Goal: Task Accomplishment & Management: Manage account settings

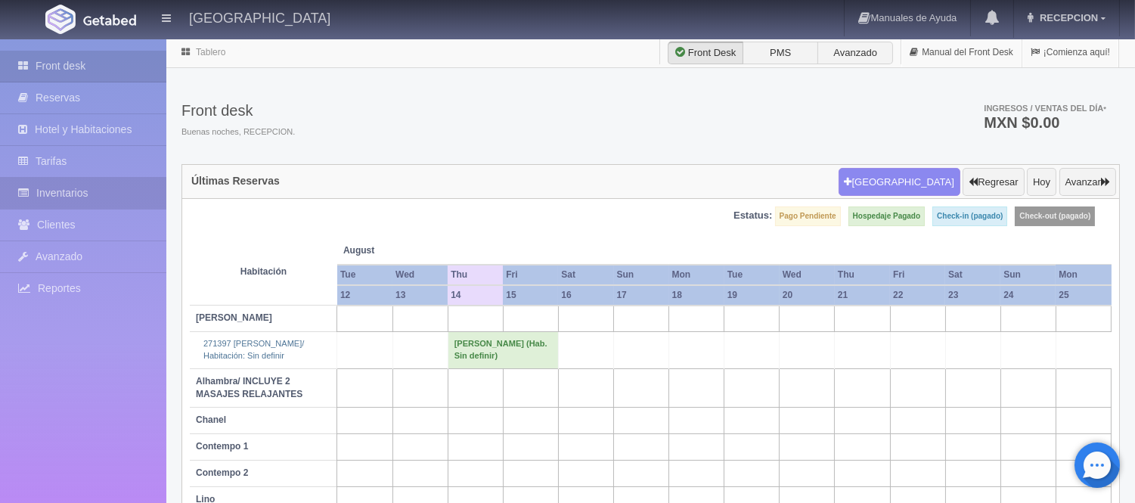
click at [18, 197] on icon at bounding box center [27, 192] width 18 height 15
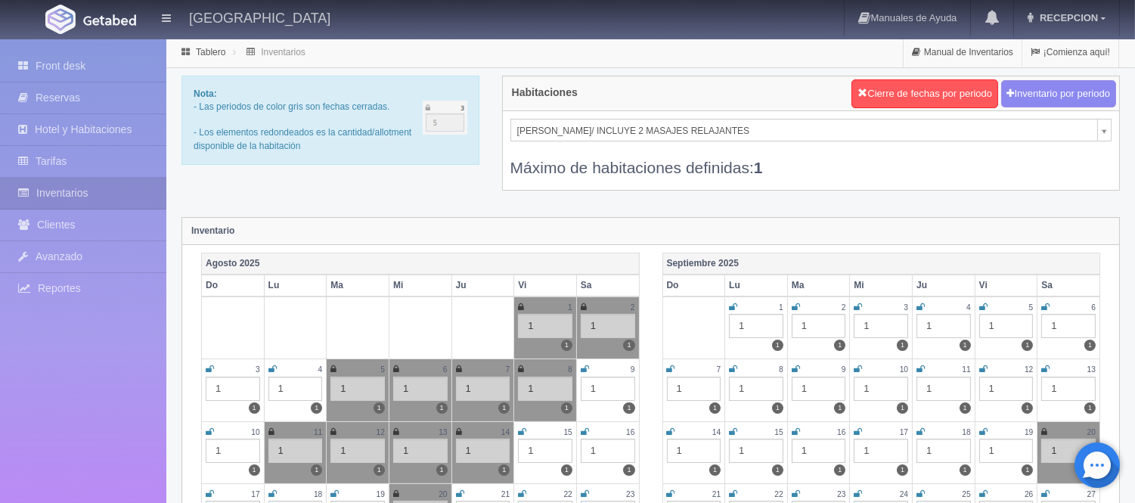
click at [584, 144] on div "Máximo de habitaciones definidas: 1" at bounding box center [810, 159] width 601 height 37
click at [584, 142] on div "Máximo de habitaciones definidas: 1" at bounding box center [810, 159] width 601 height 37
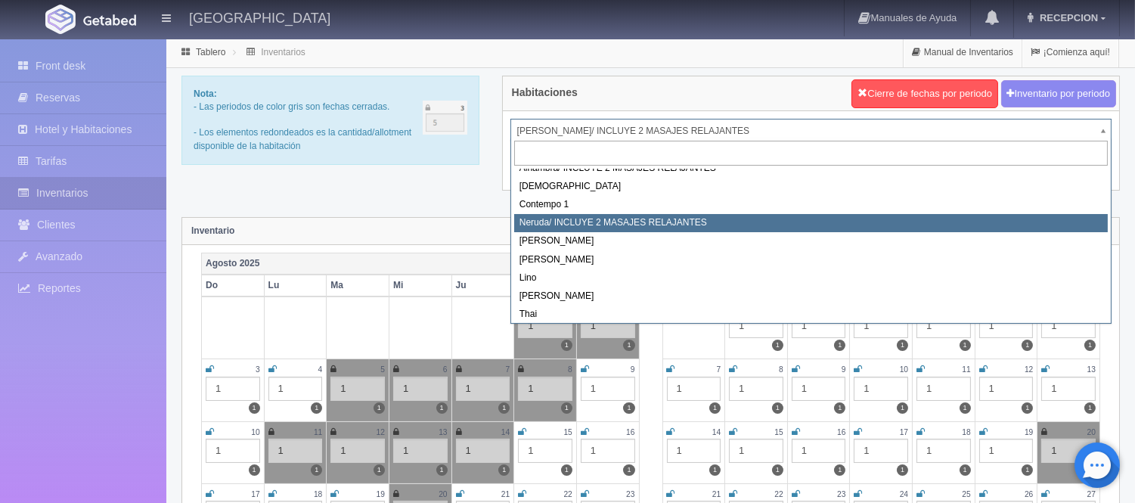
scroll to position [85, 0]
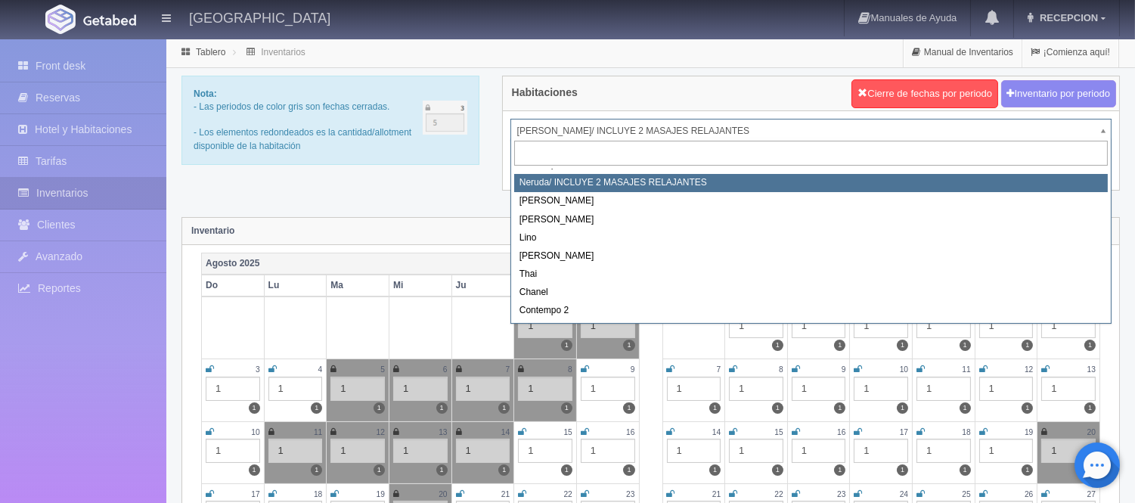
select select "722"
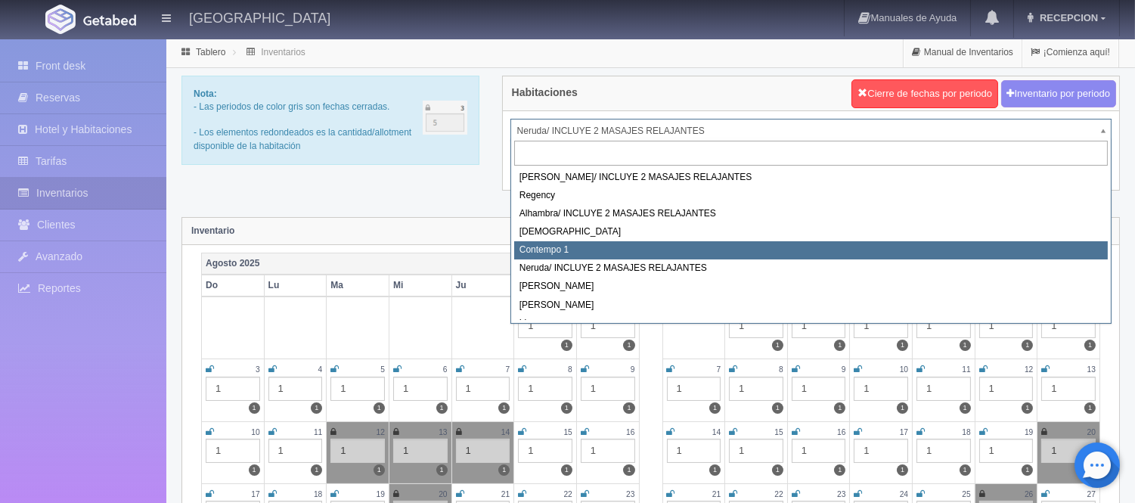
select select "721"
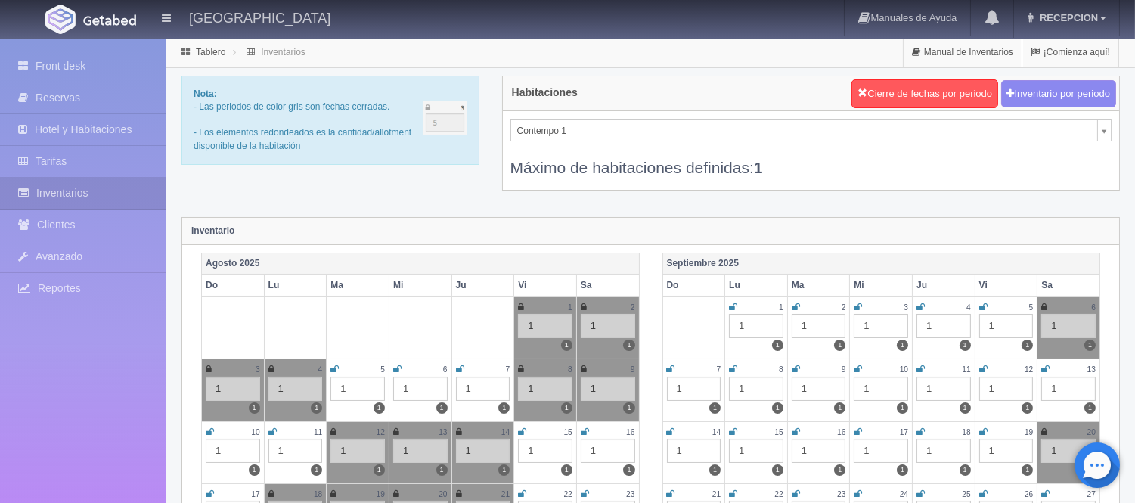
click at [857, 306] on icon at bounding box center [857, 306] width 8 height 9
click at [922, 302] on icon at bounding box center [920, 306] width 8 height 9
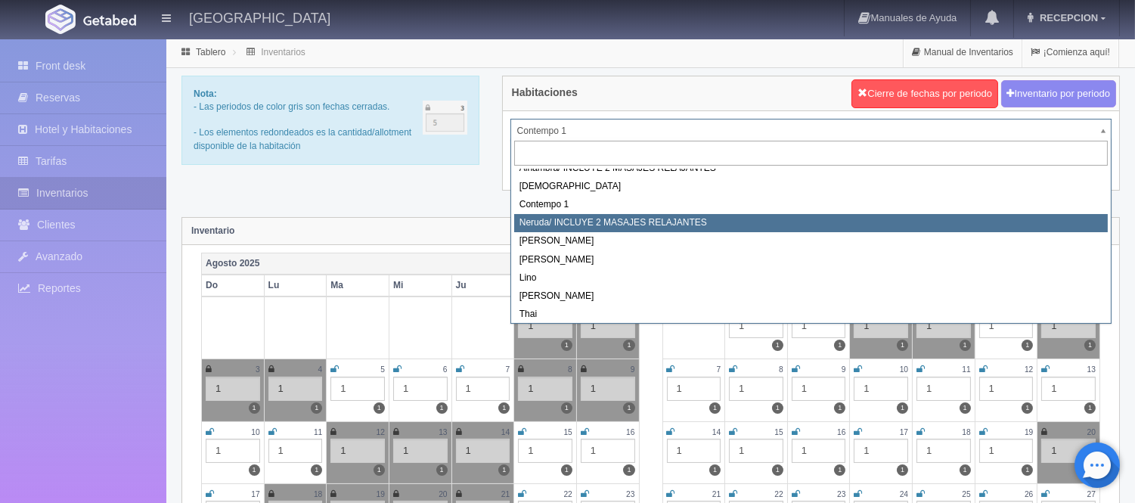
scroll to position [85, 0]
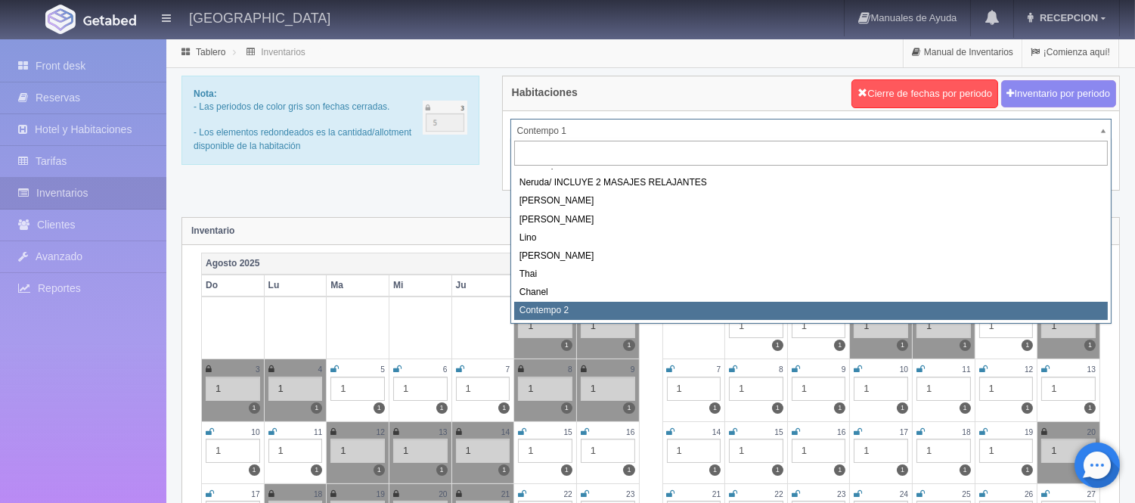
select select "2044"
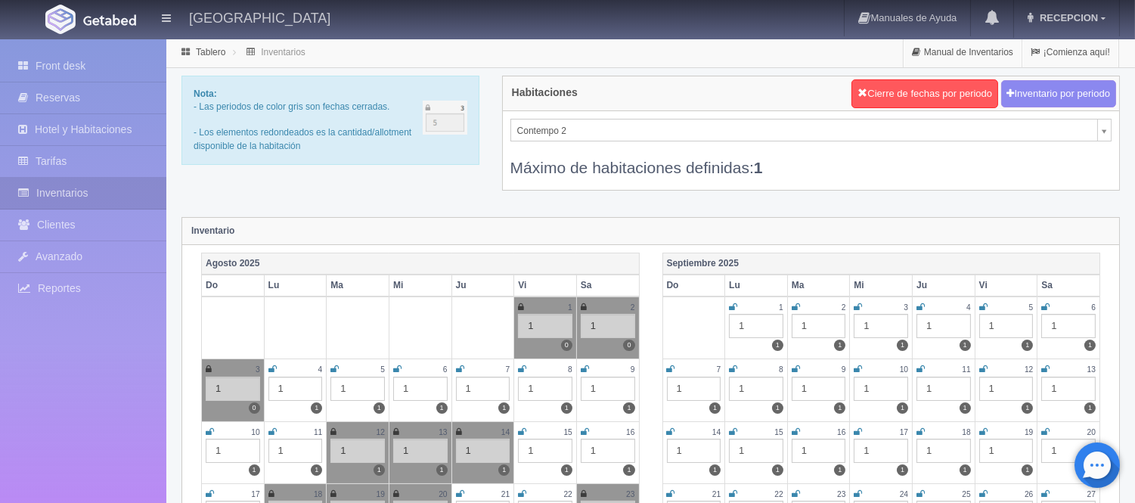
click at [854, 303] on icon at bounding box center [857, 306] width 8 height 9
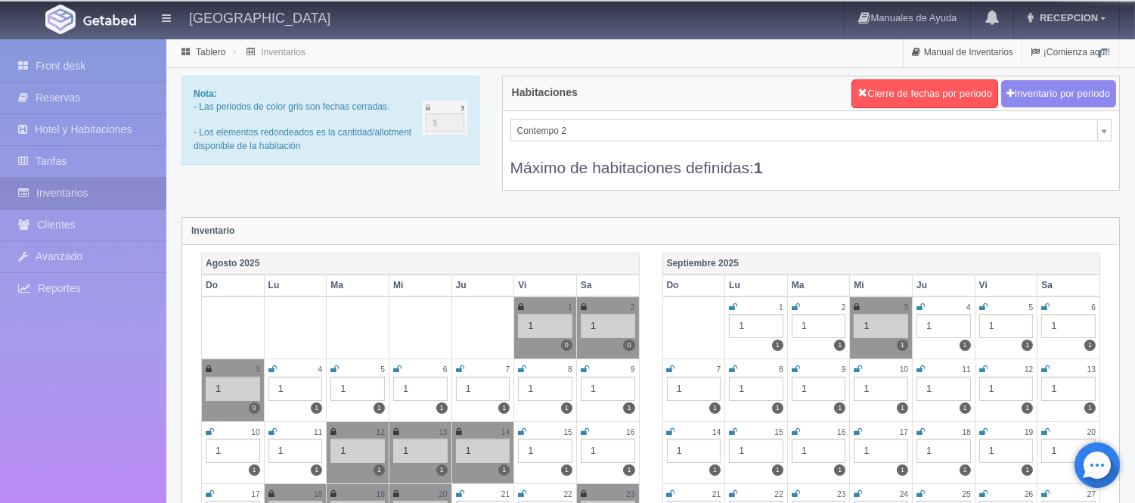
click at [924, 305] on icon at bounding box center [920, 306] width 8 height 9
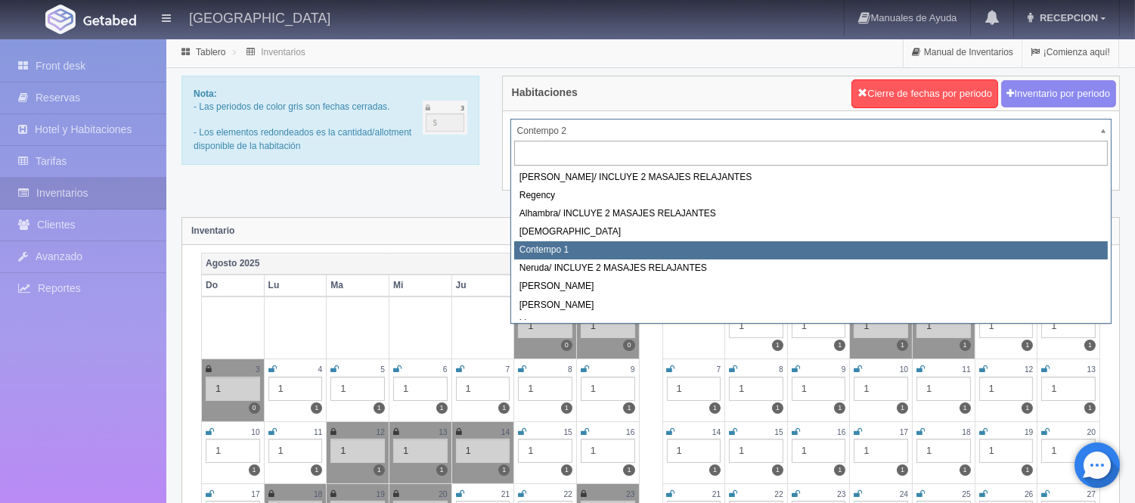
select select "721"
